Goal: Find specific page/section: Find specific page/section

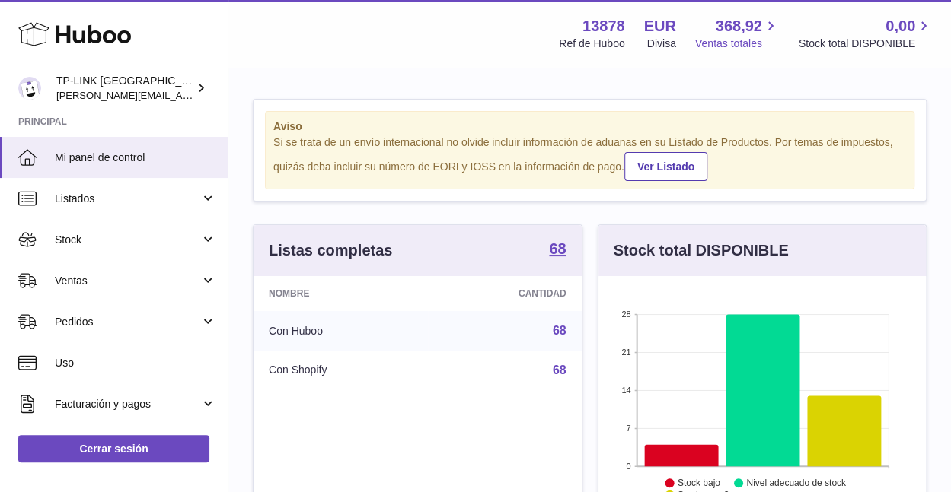
scroll to position [237, 327]
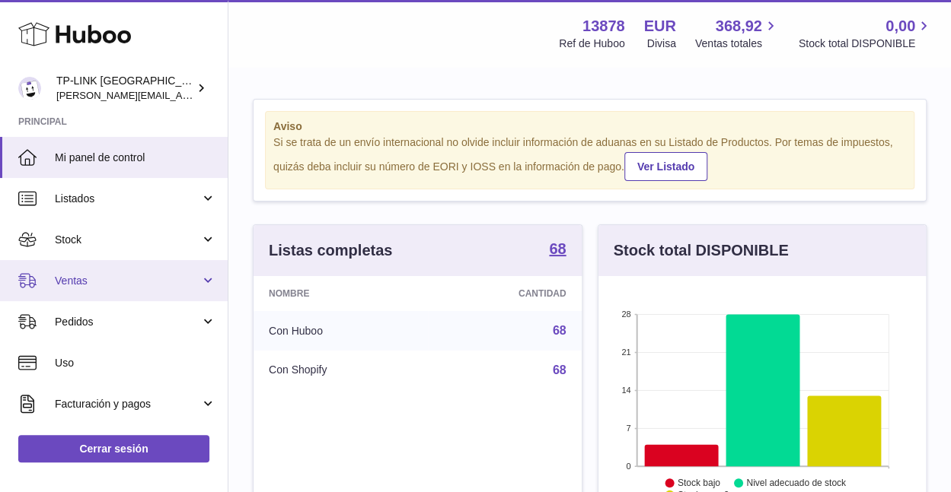
drag, startPoint x: 205, startPoint y: 282, endPoint x: 185, endPoint y: 293, distance: 23.1
click at [205, 282] on link "Ventas" at bounding box center [114, 280] width 228 height 41
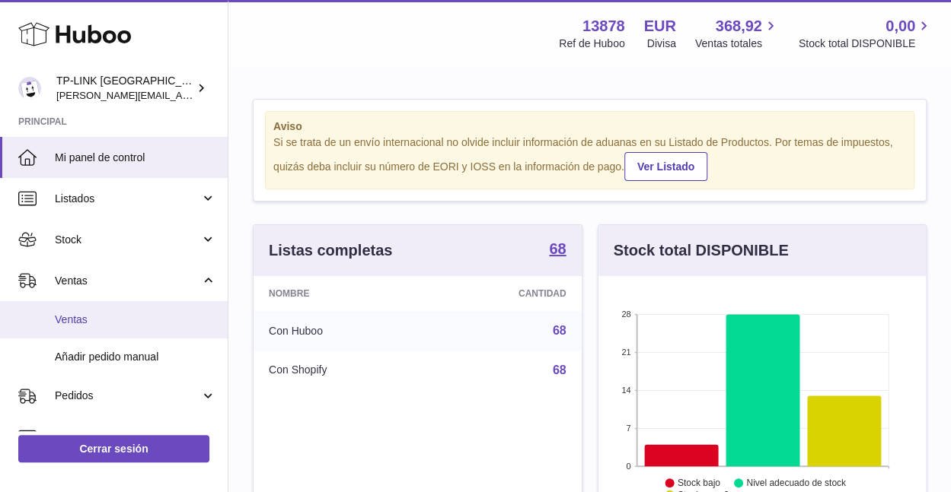
click at [110, 314] on span "Ventas" at bounding box center [135, 320] width 161 height 14
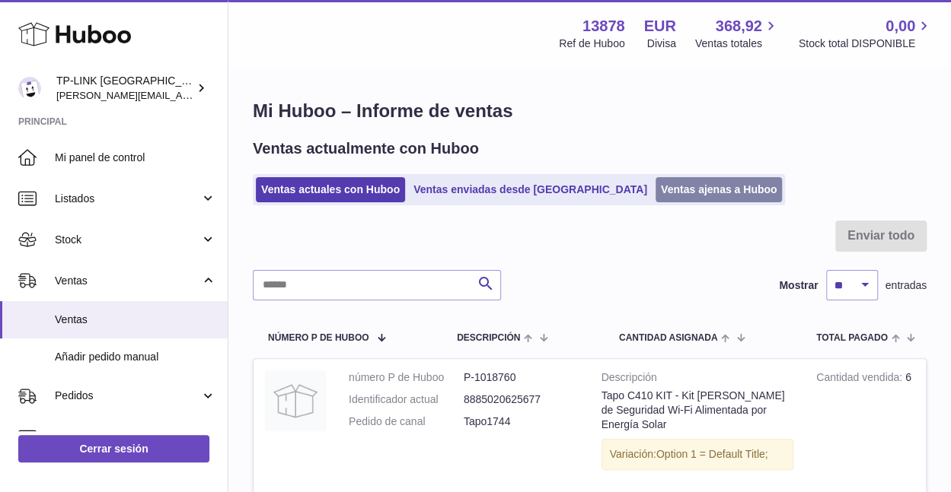
click at [655, 188] on link "Ventas ajenas a Huboo" at bounding box center [718, 189] width 127 height 25
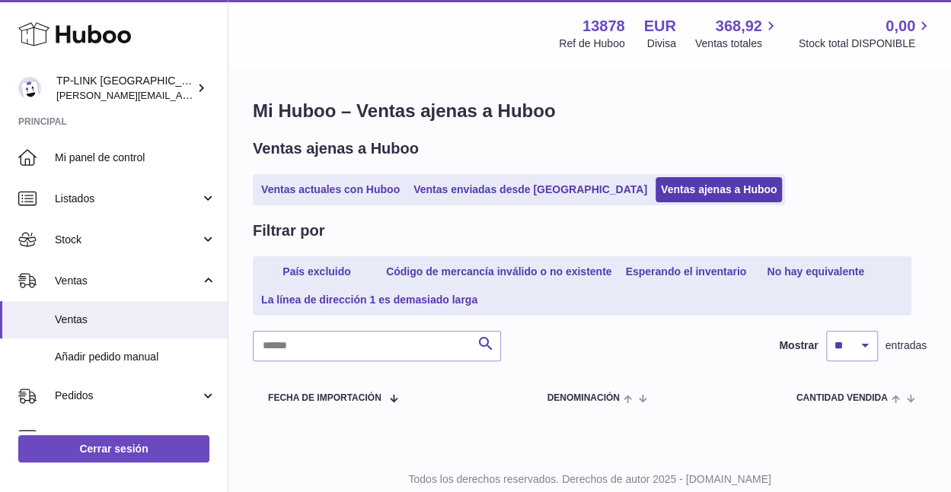
scroll to position [46, 0]
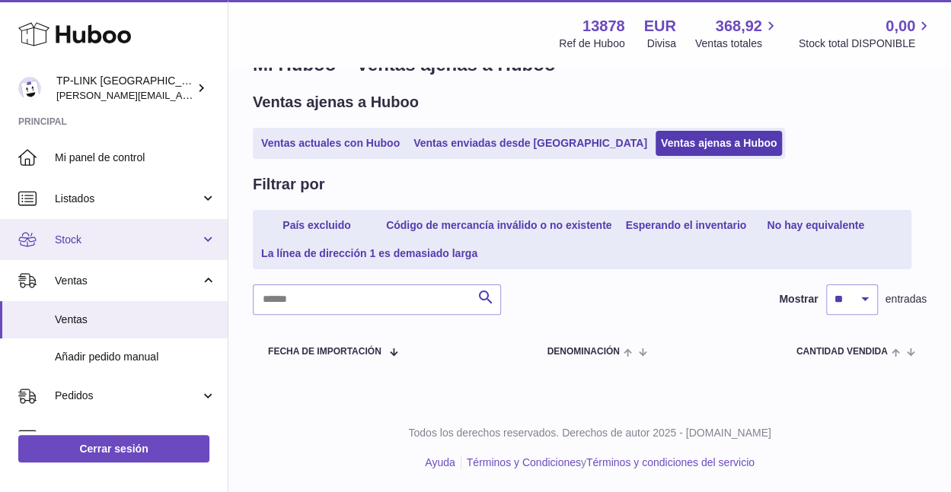
click at [202, 244] on link "Stock" at bounding box center [114, 239] width 228 height 41
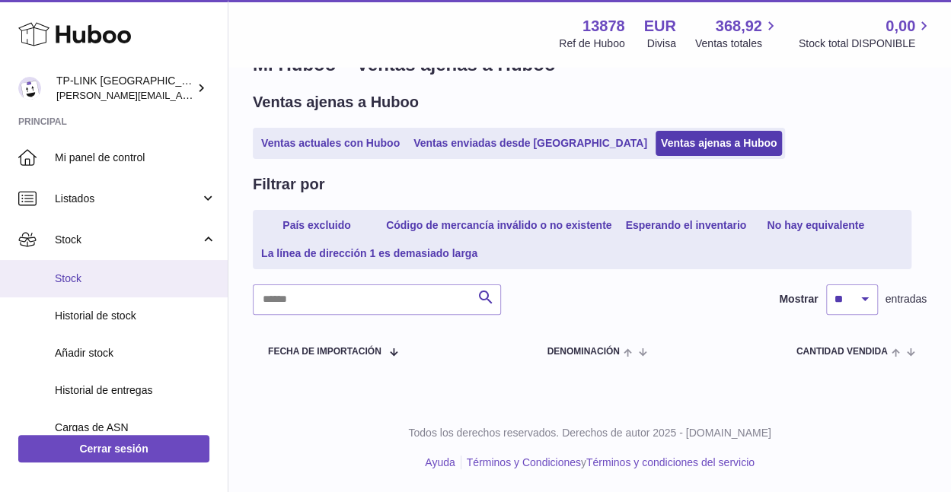
click at [139, 278] on span "Stock" at bounding box center [135, 279] width 161 height 14
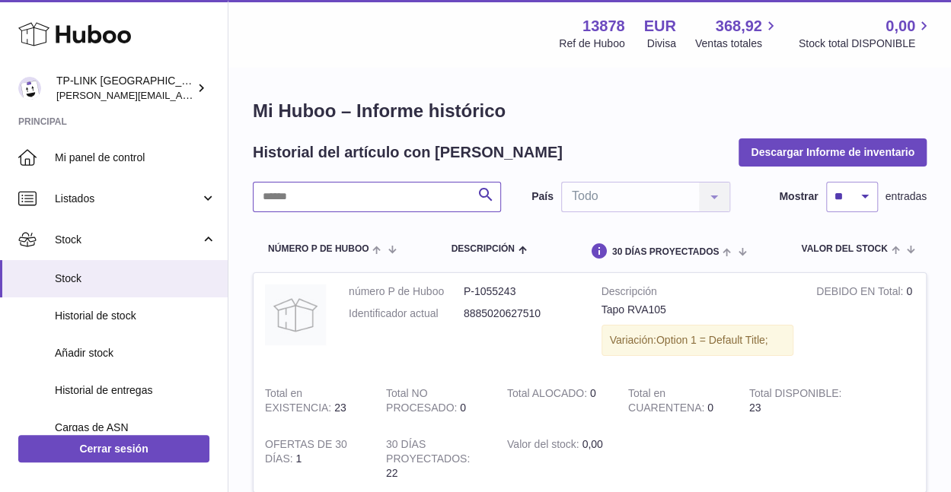
click at [326, 196] on input "text" at bounding box center [377, 197] width 248 height 30
type input "*"
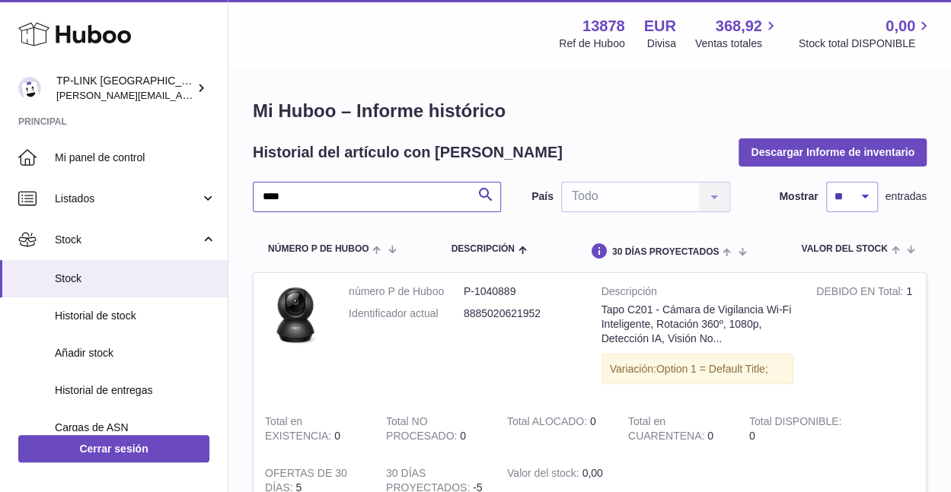
type input "****"
